Goal: Task Accomplishment & Management: Manage account settings

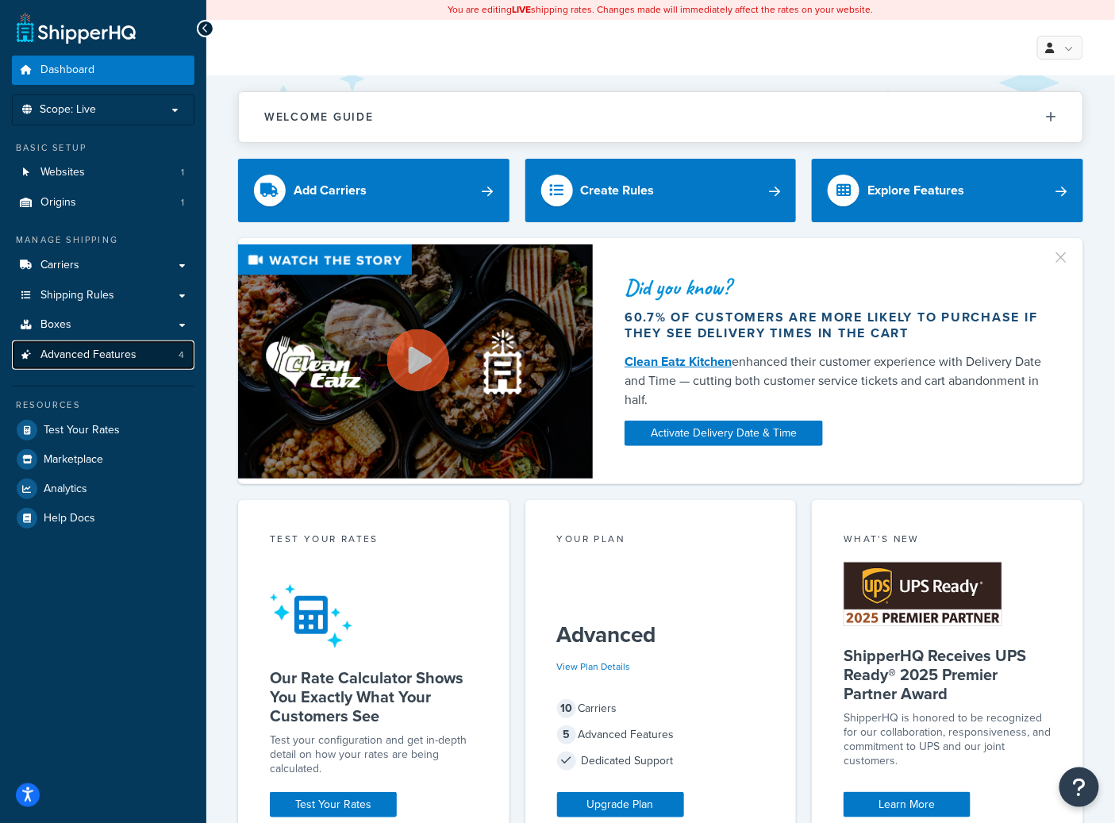
click at [119, 352] on span "Advanced Features" at bounding box center [88, 354] width 96 height 13
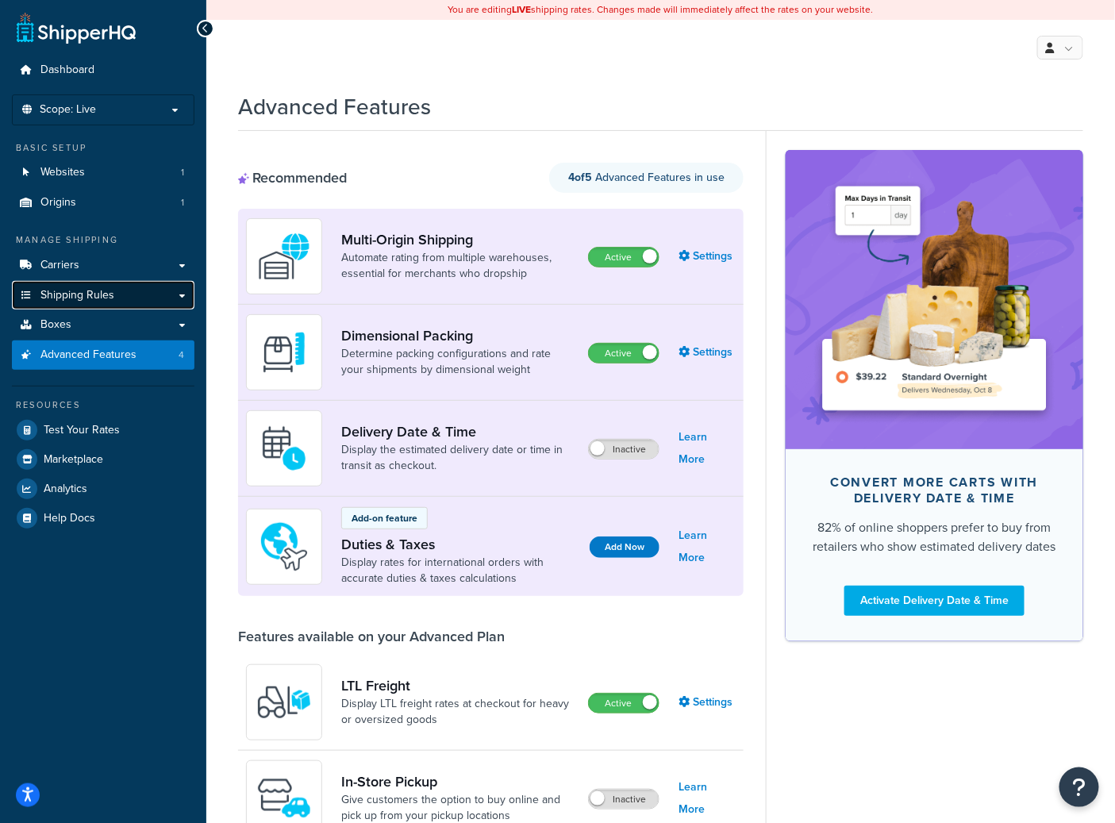
click at [89, 282] on link "Shipping Rules" at bounding box center [103, 295] width 183 height 29
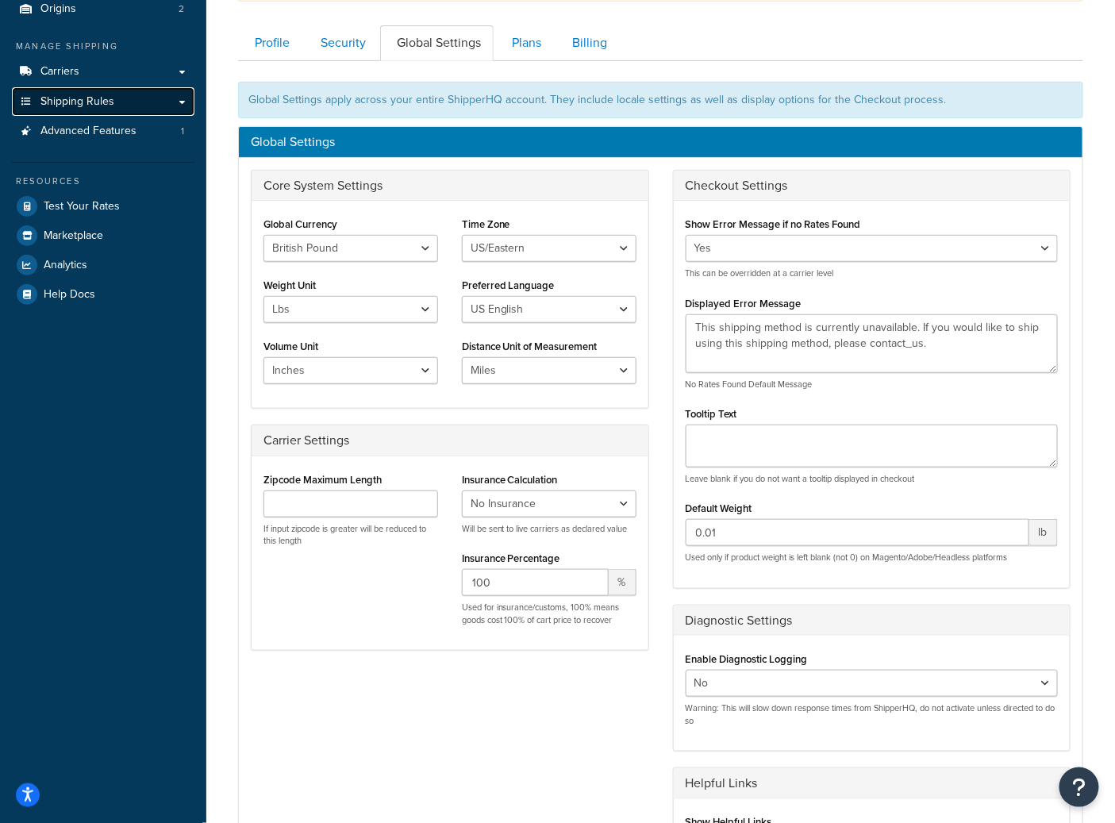
click at [136, 99] on link "Shipping Rules" at bounding box center [103, 101] width 183 height 29
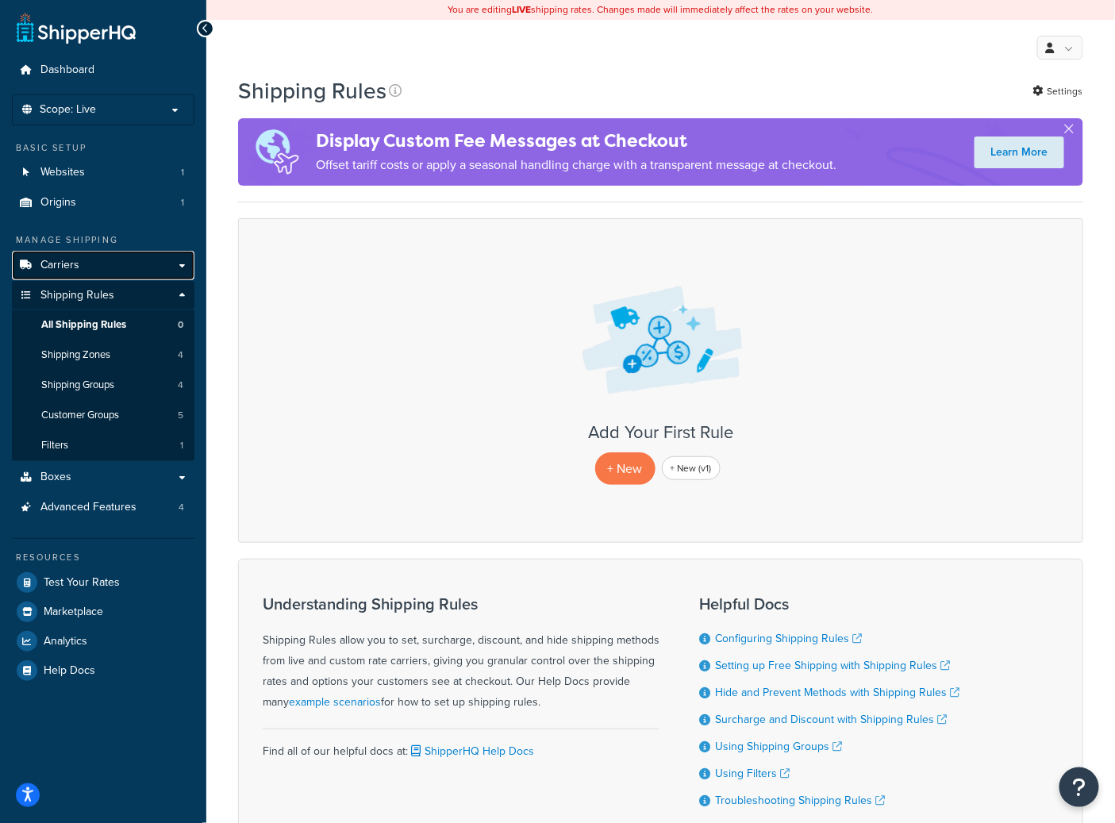
click at [98, 255] on link "Carriers" at bounding box center [103, 265] width 183 height 29
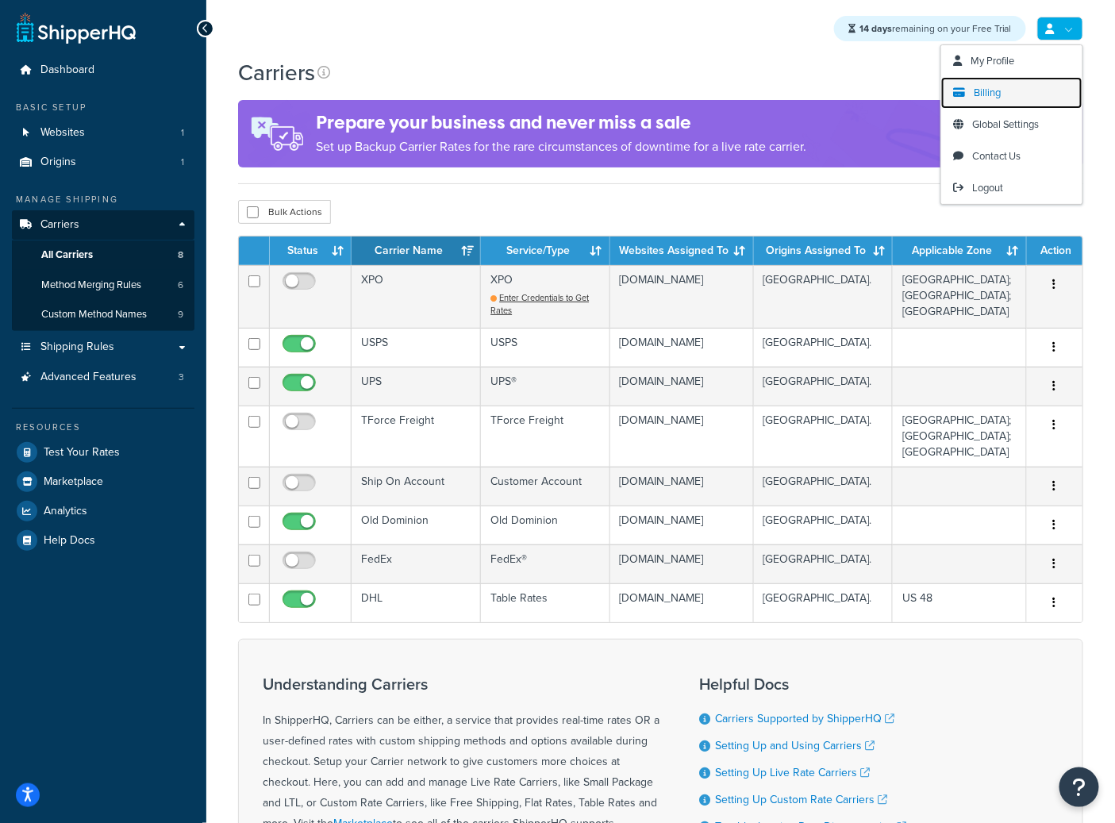
click at [1024, 85] on link "Billing" at bounding box center [1011, 93] width 141 height 32
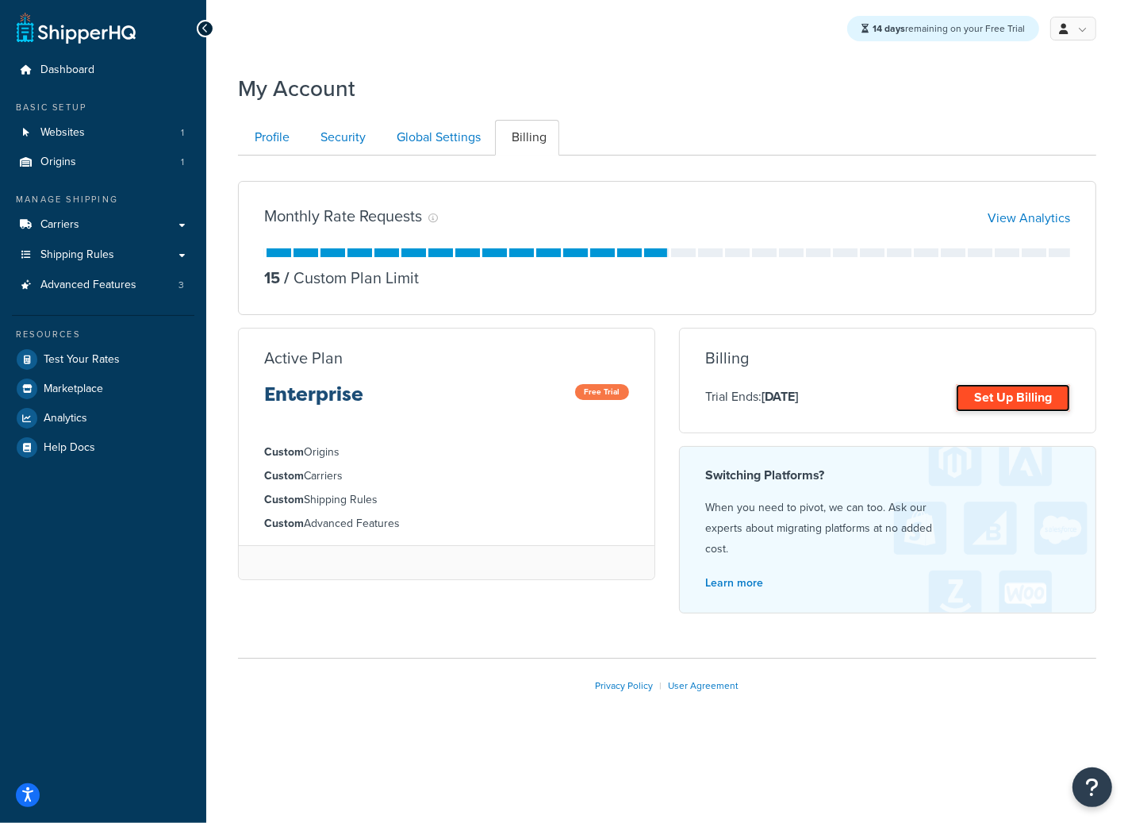
click at [1005, 404] on link "Set Up Billing" at bounding box center [1013, 398] width 114 height 28
